Goal: Find specific page/section: Find specific page/section

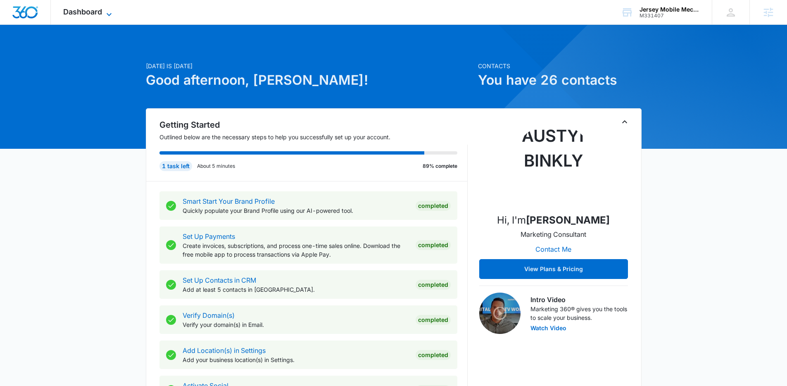
click at [112, 11] on icon at bounding box center [109, 14] width 10 height 10
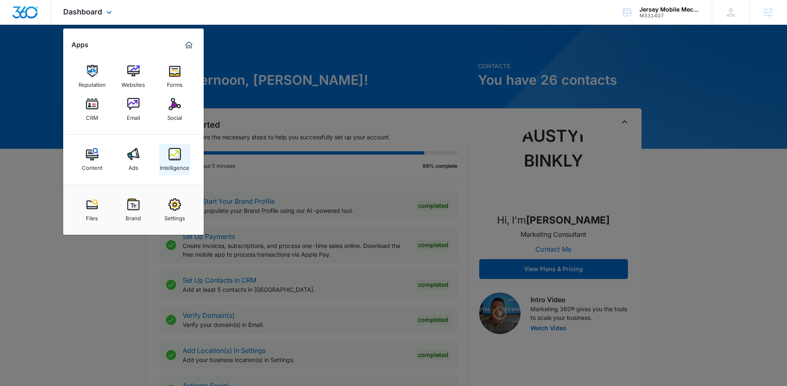
click at [171, 164] on div "Intelligence" at bounding box center [174, 165] width 29 height 11
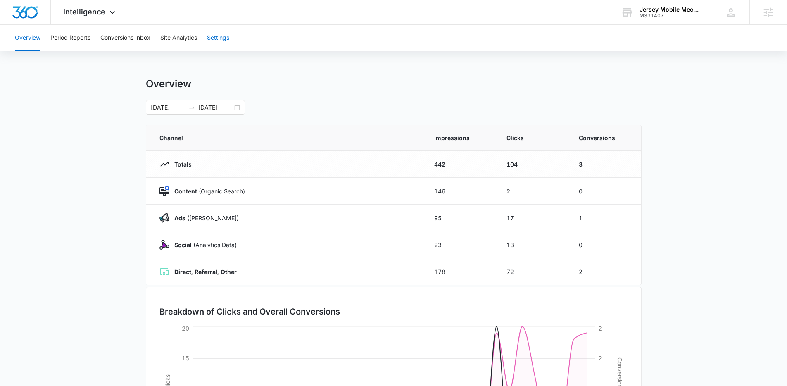
click at [228, 49] on button "Settings" at bounding box center [218, 38] width 22 height 26
